Goal: Go to known website: Access a specific website the user already knows

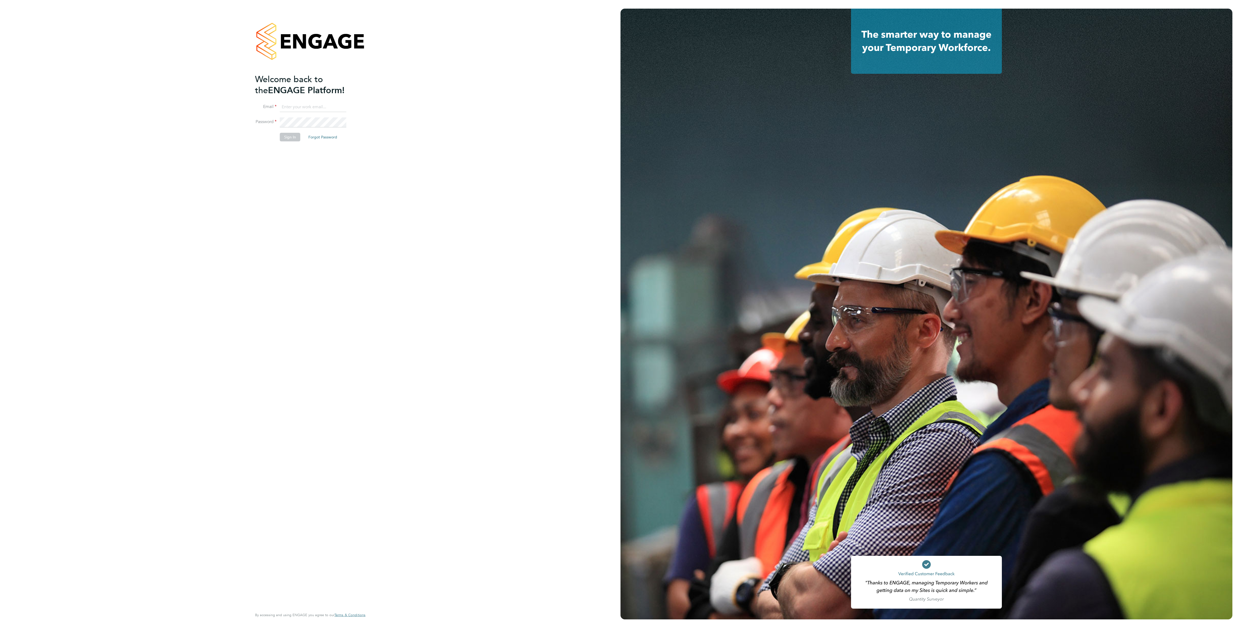
type input "ana.perozo@randstadcpe.com"
click at [285, 133] on button "Sign In" at bounding box center [290, 137] width 20 height 9
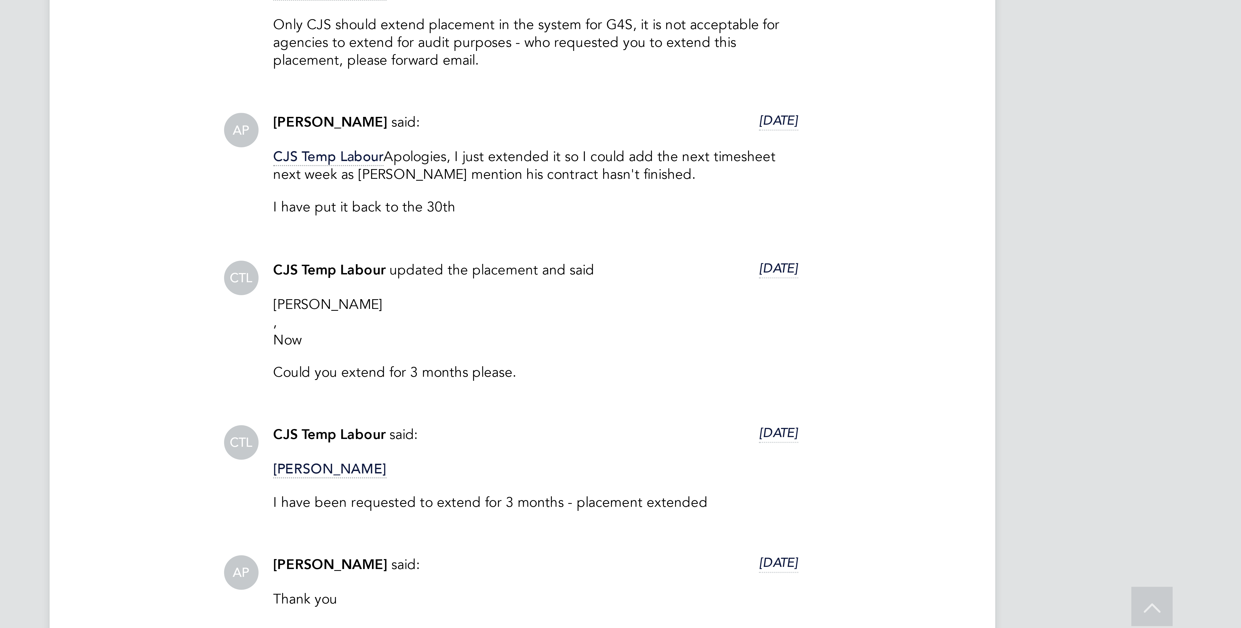
scroll to position [106, 0]
